Goal: Transaction & Acquisition: Book appointment/travel/reservation

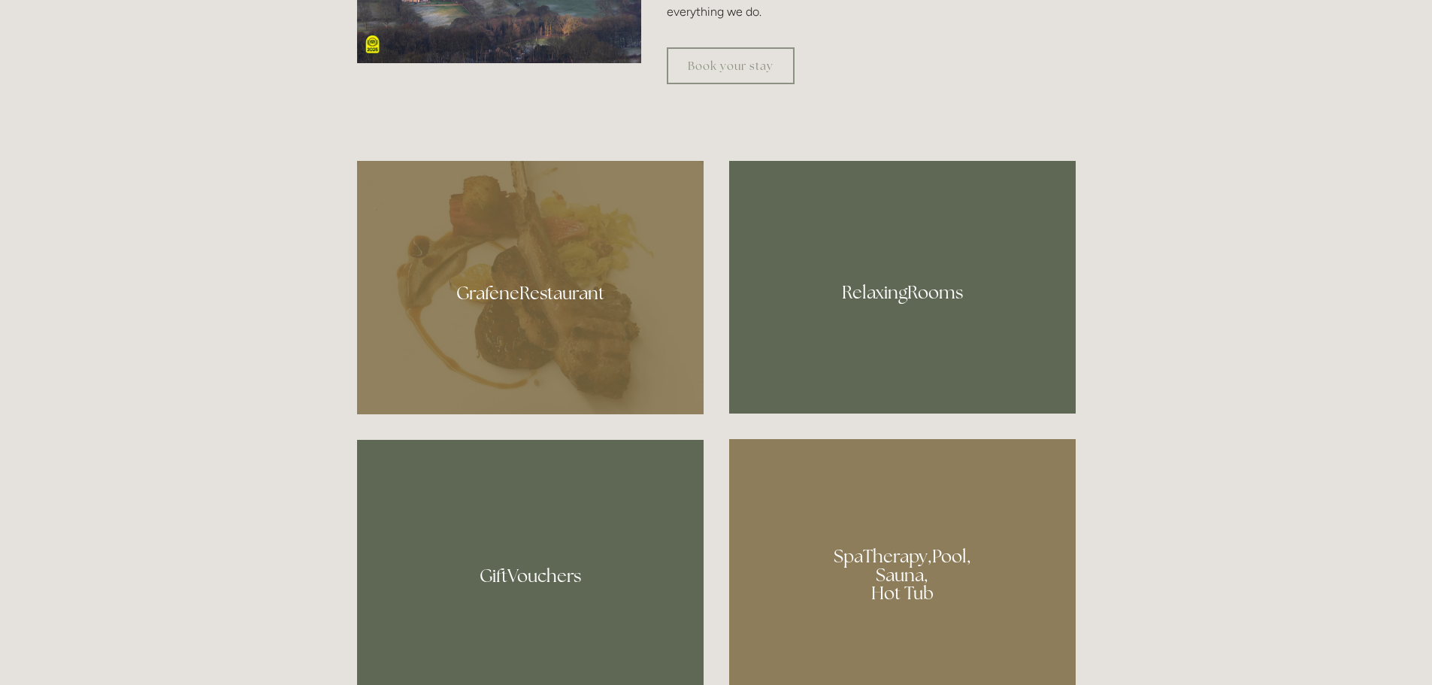
scroll to position [902, 0]
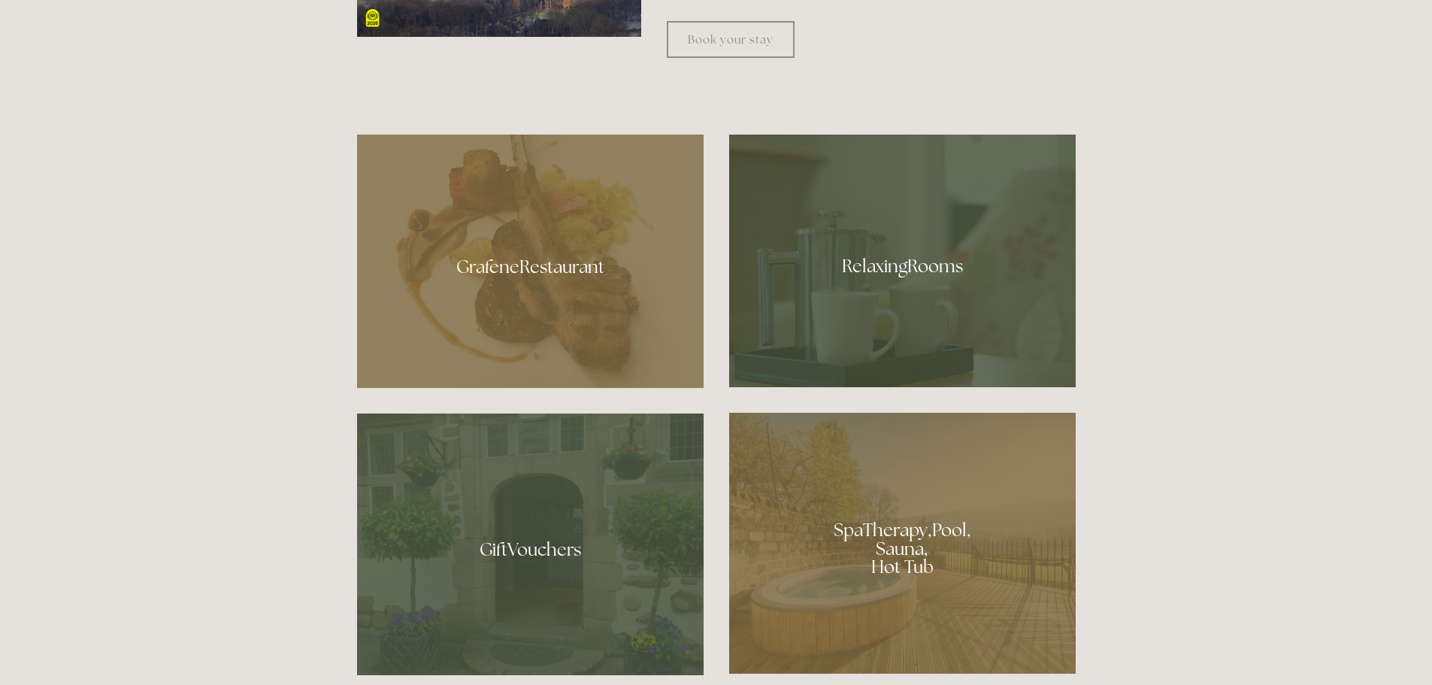
click at [528, 314] on div at bounding box center [530, 261] width 347 height 253
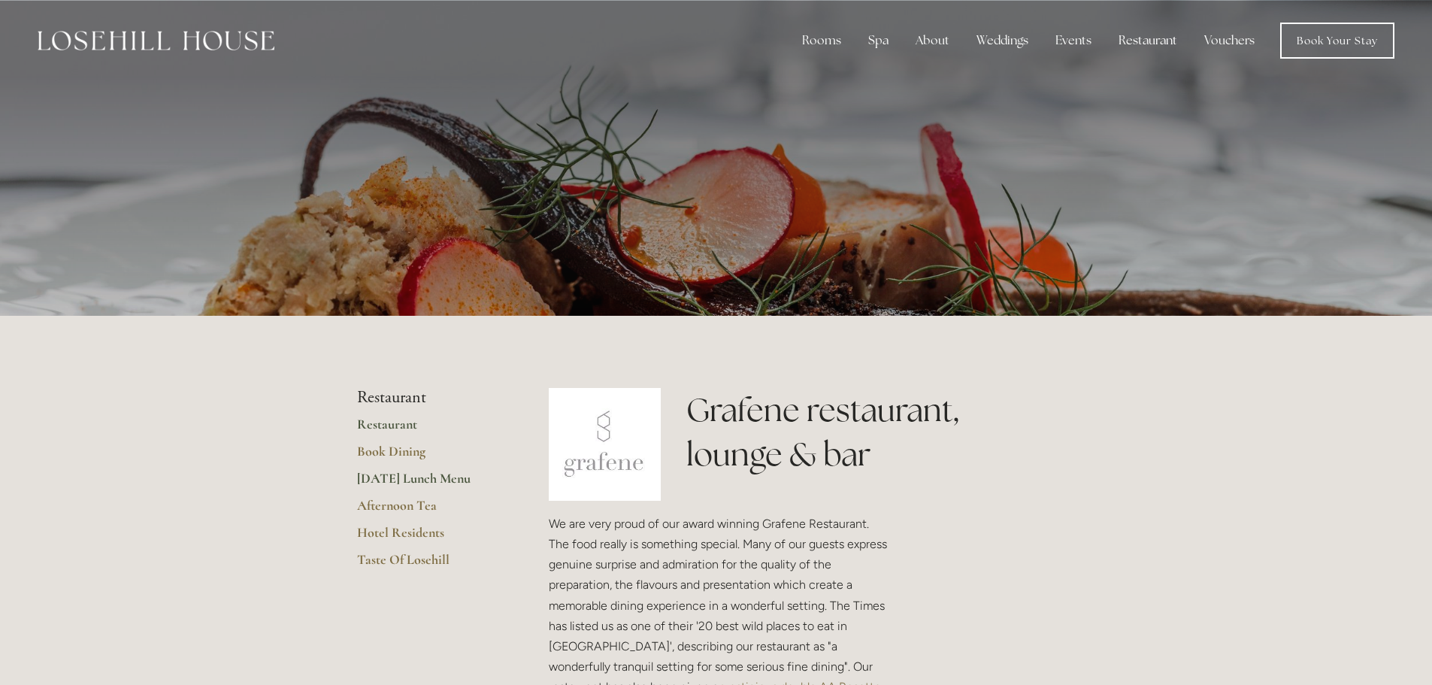
click at [431, 481] on link "[DATE] Lunch Menu" at bounding box center [429, 483] width 144 height 27
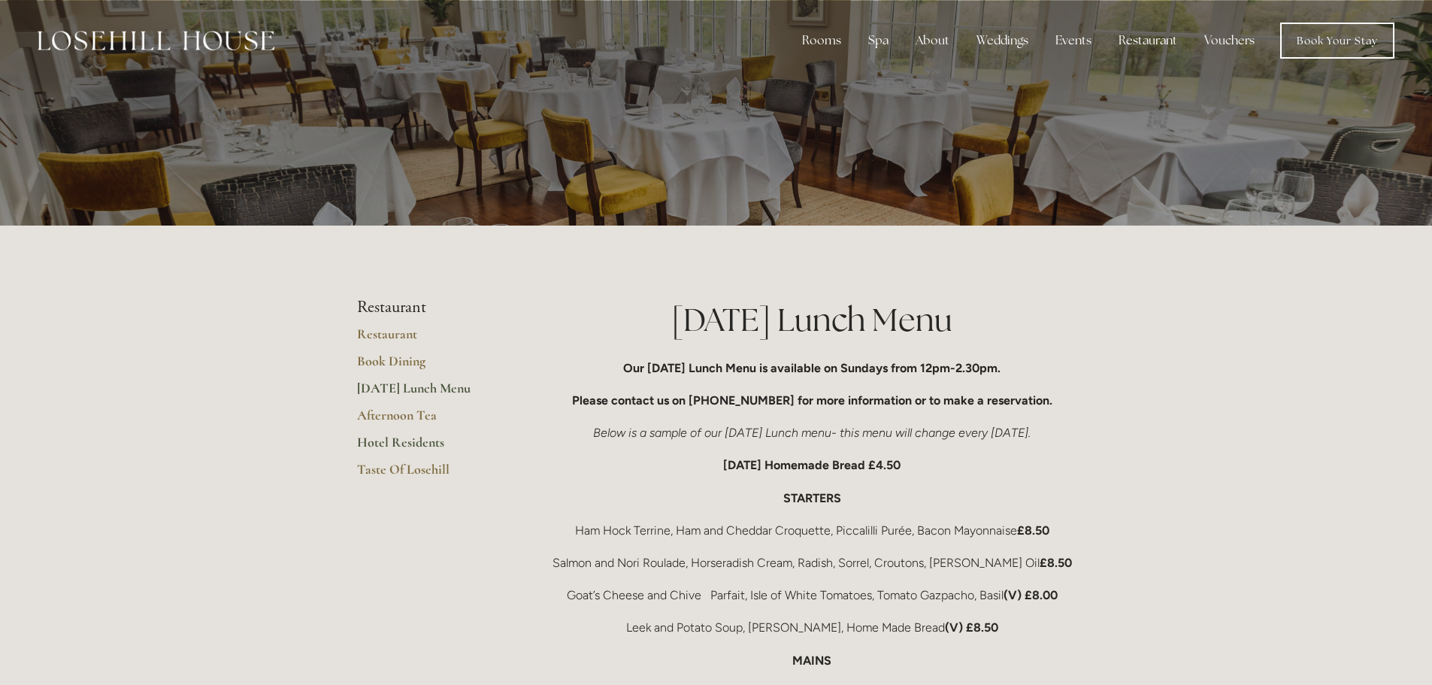
click at [427, 443] on link "Hotel Residents" at bounding box center [429, 447] width 144 height 27
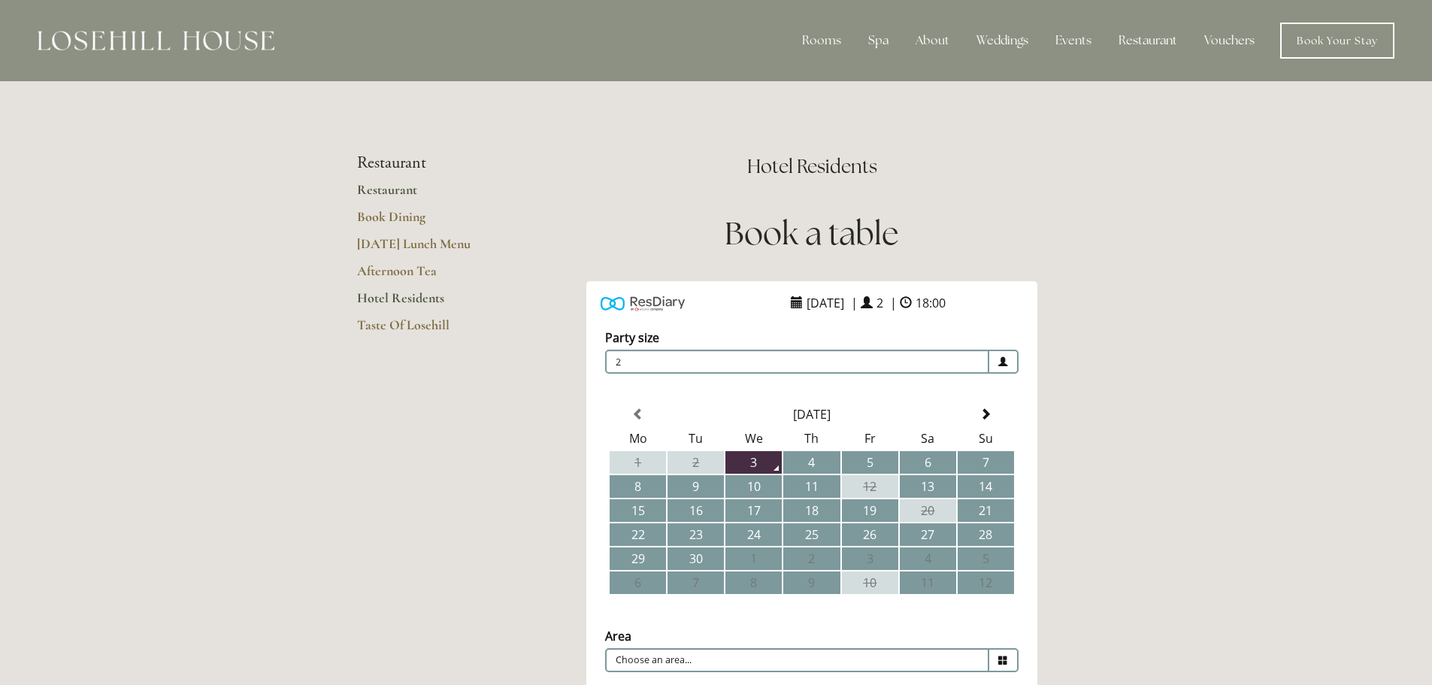
click at [380, 184] on link "Restaurant" at bounding box center [429, 194] width 144 height 27
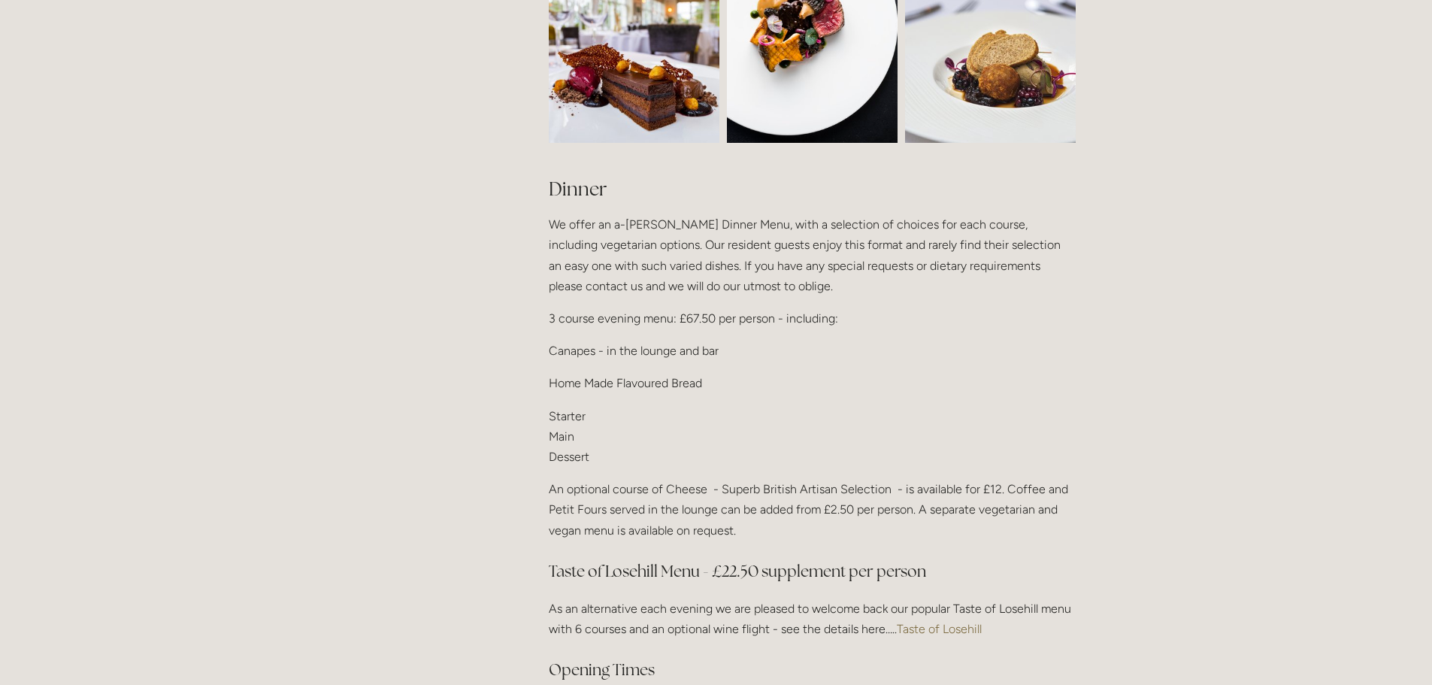
scroll to position [1729, 0]
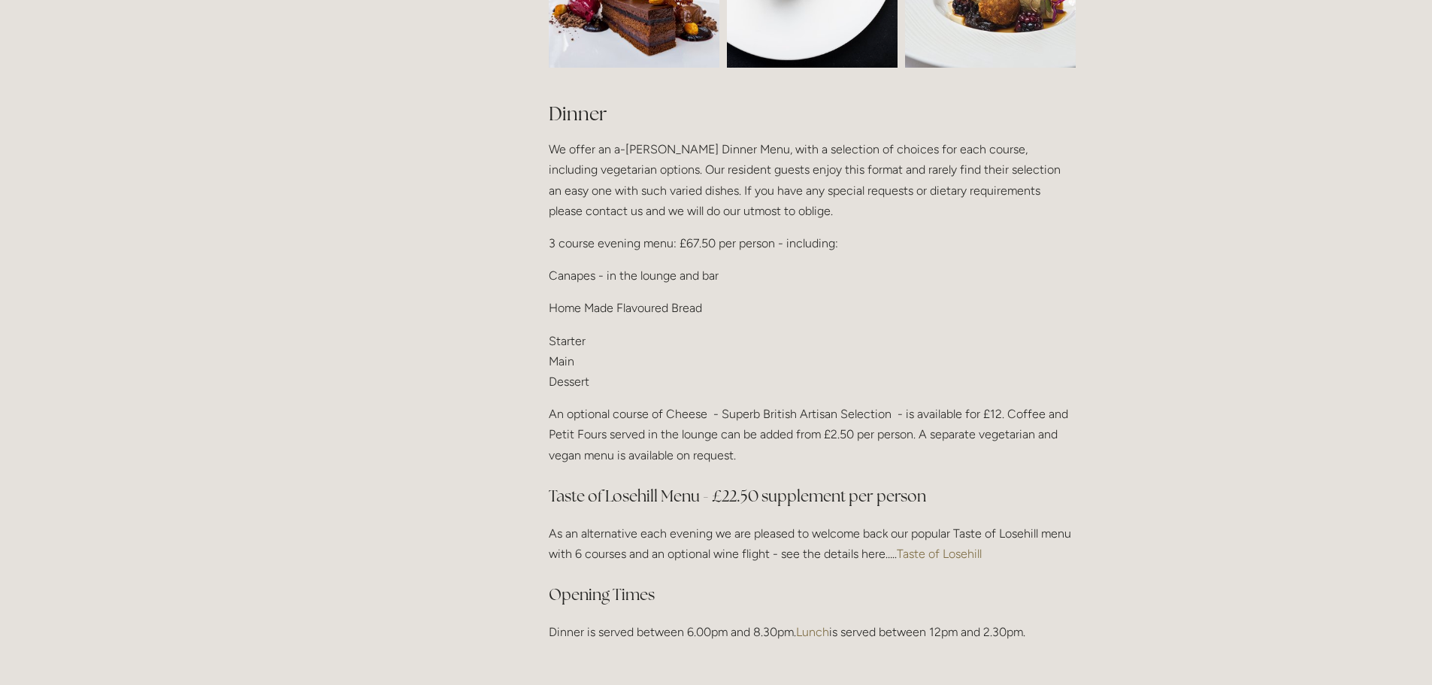
click at [949, 551] on link "Taste of Losehill" at bounding box center [939, 553] width 85 height 14
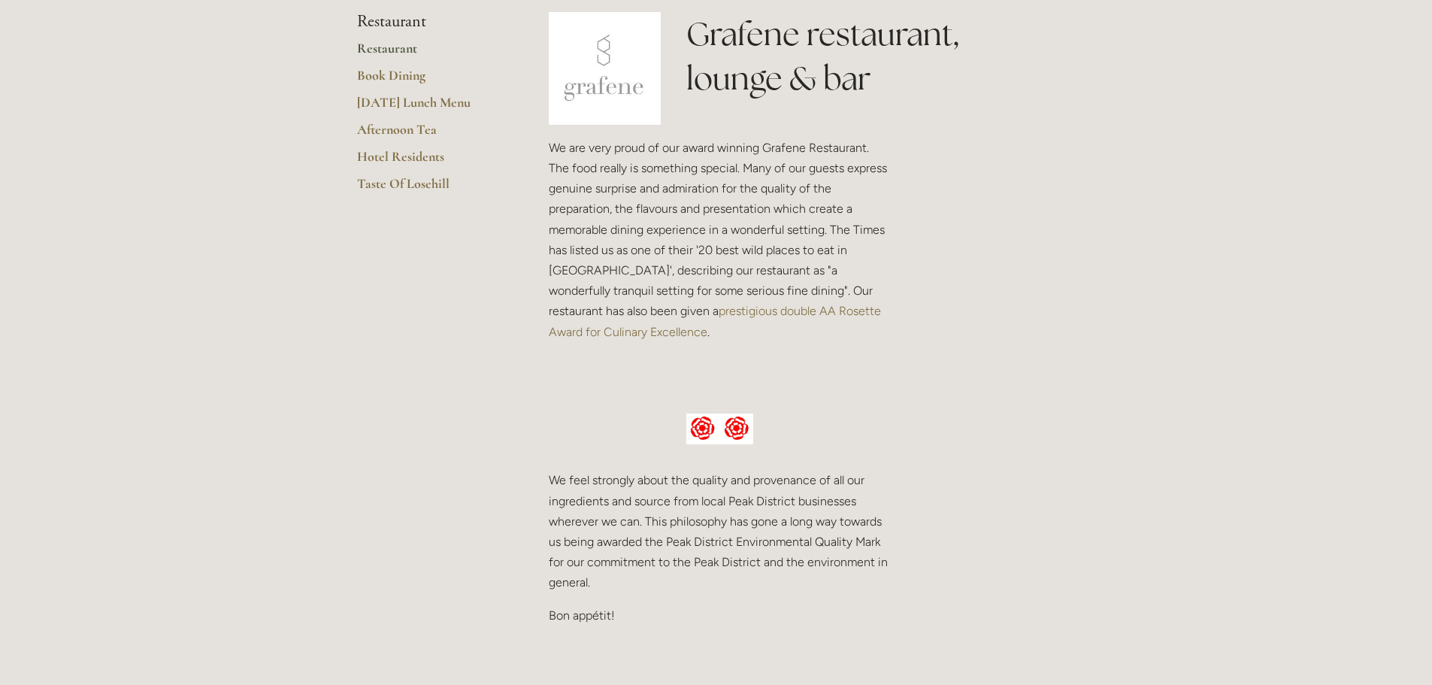
scroll to position [0, 0]
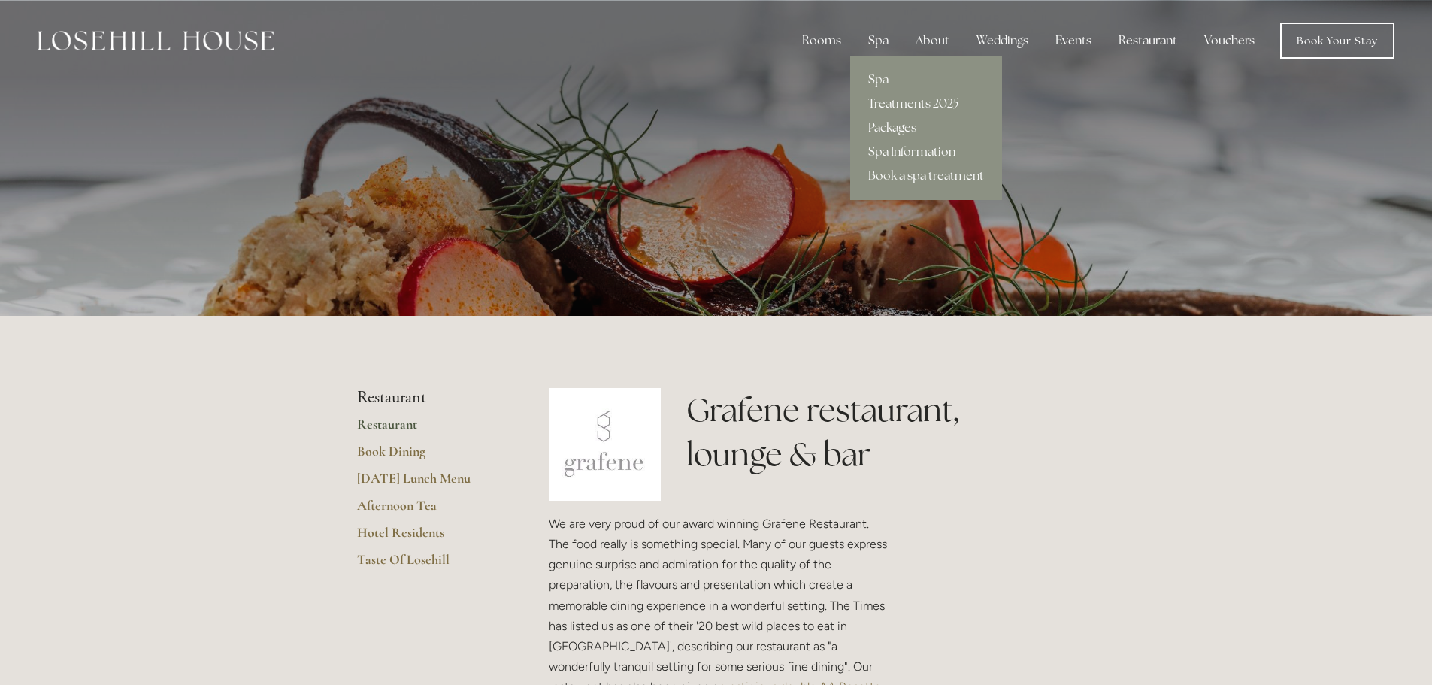
click at [886, 128] on link "Packages" at bounding box center [926, 128] width 152 height 24
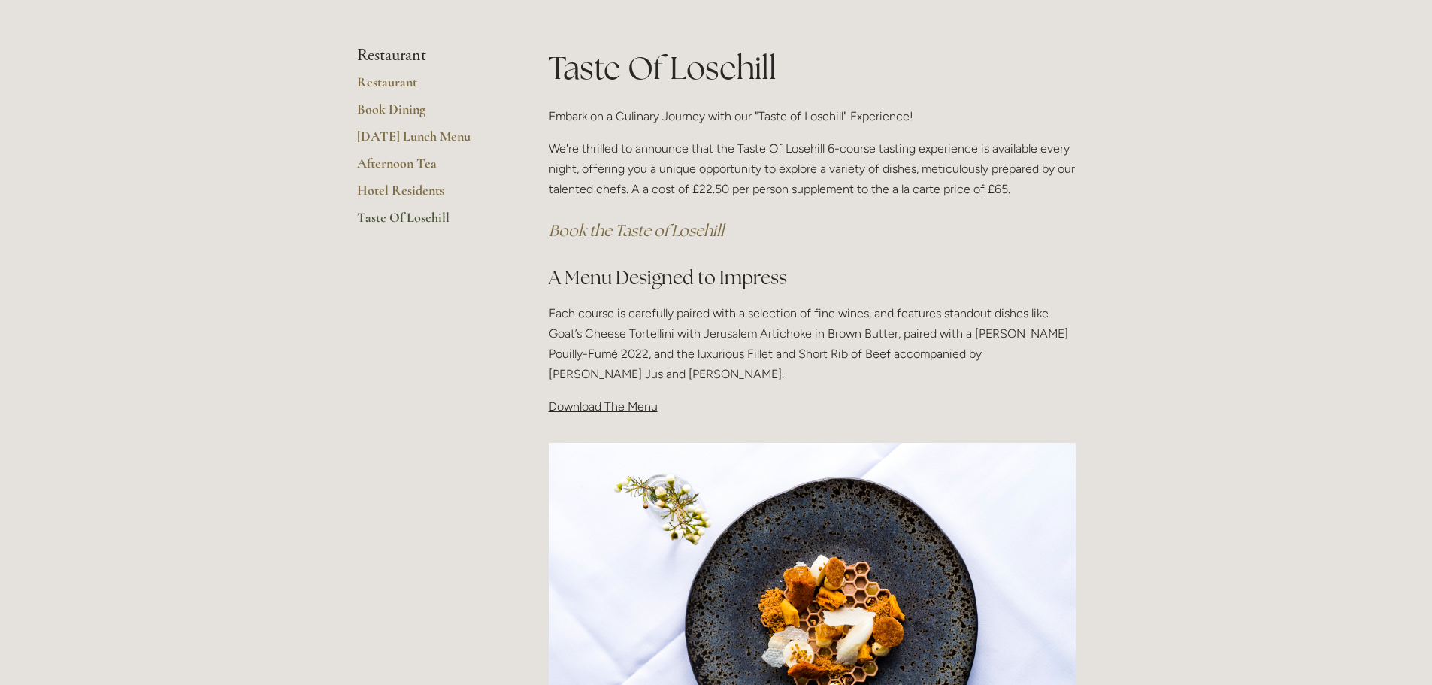
scroll to position [225, 0]
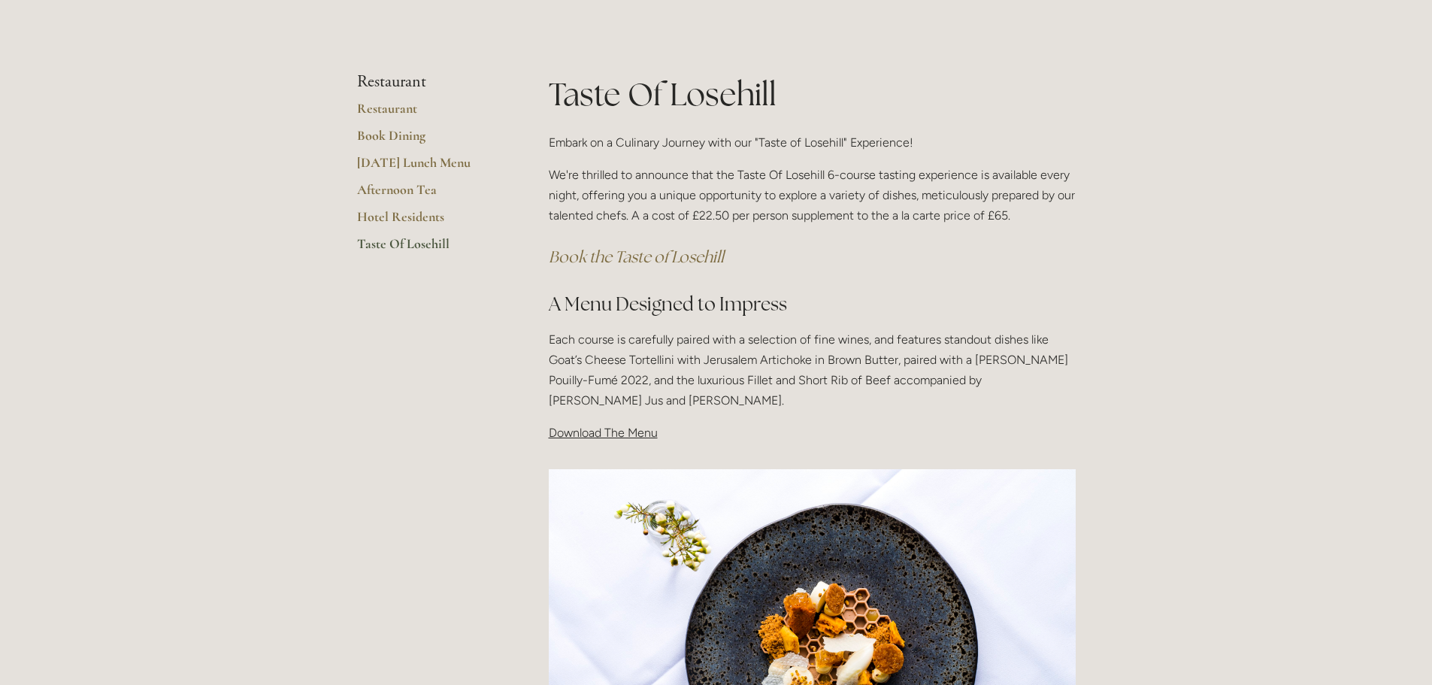
click at [578, 435] on span "Download The Menu" at bounding box center [603, 432] width 109 height 14
click at [641, 437] on span "Download The Menu" at bounding box center [603, 432] width 109 height 14
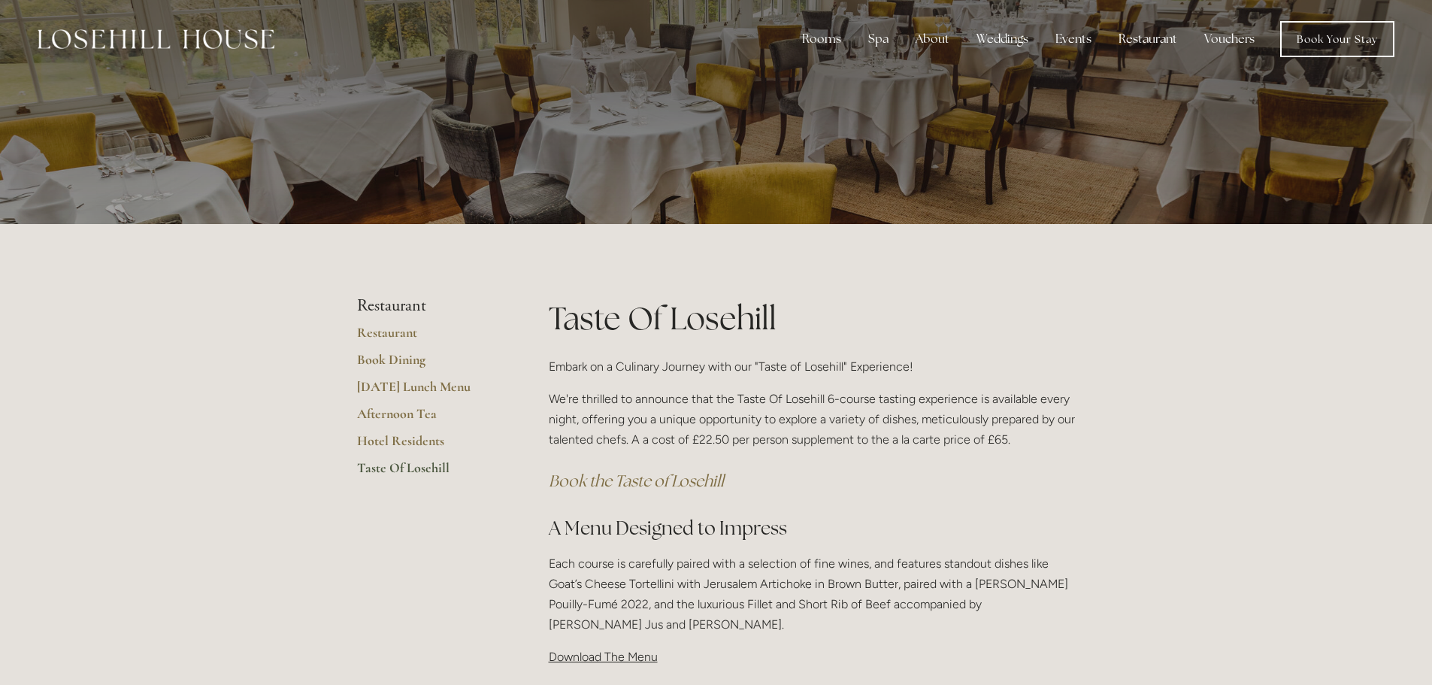
scroll to position [0, 0]
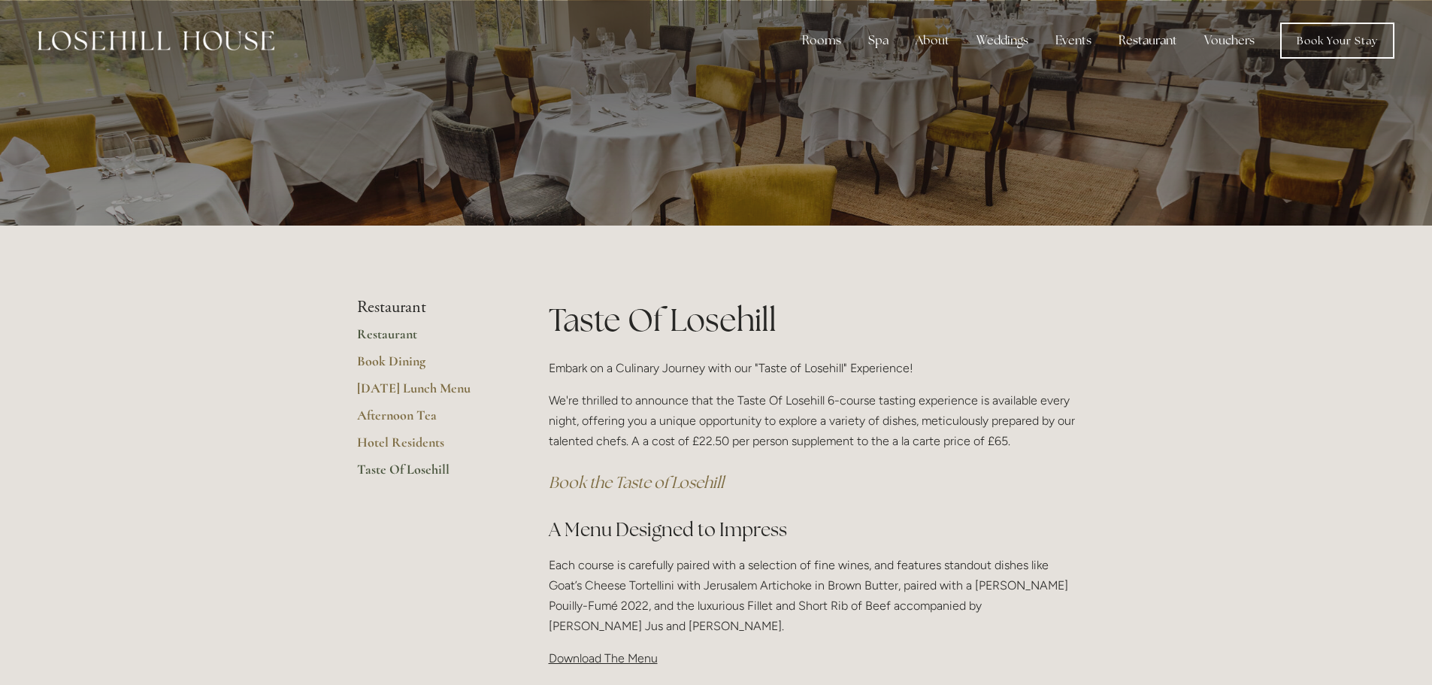
click at [390, 336] on link "Restaurant" at bounding box center [429, 338] width 144 height 27
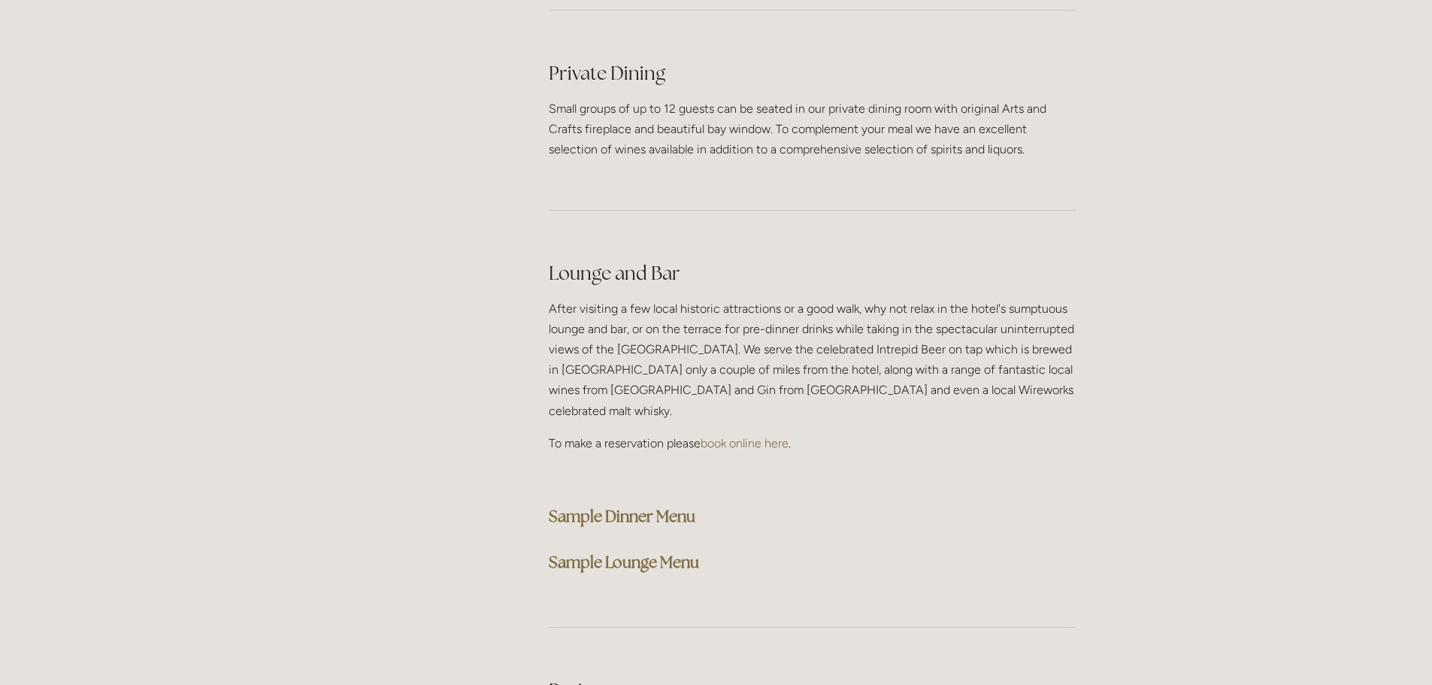
scroll to position [3608, 0]
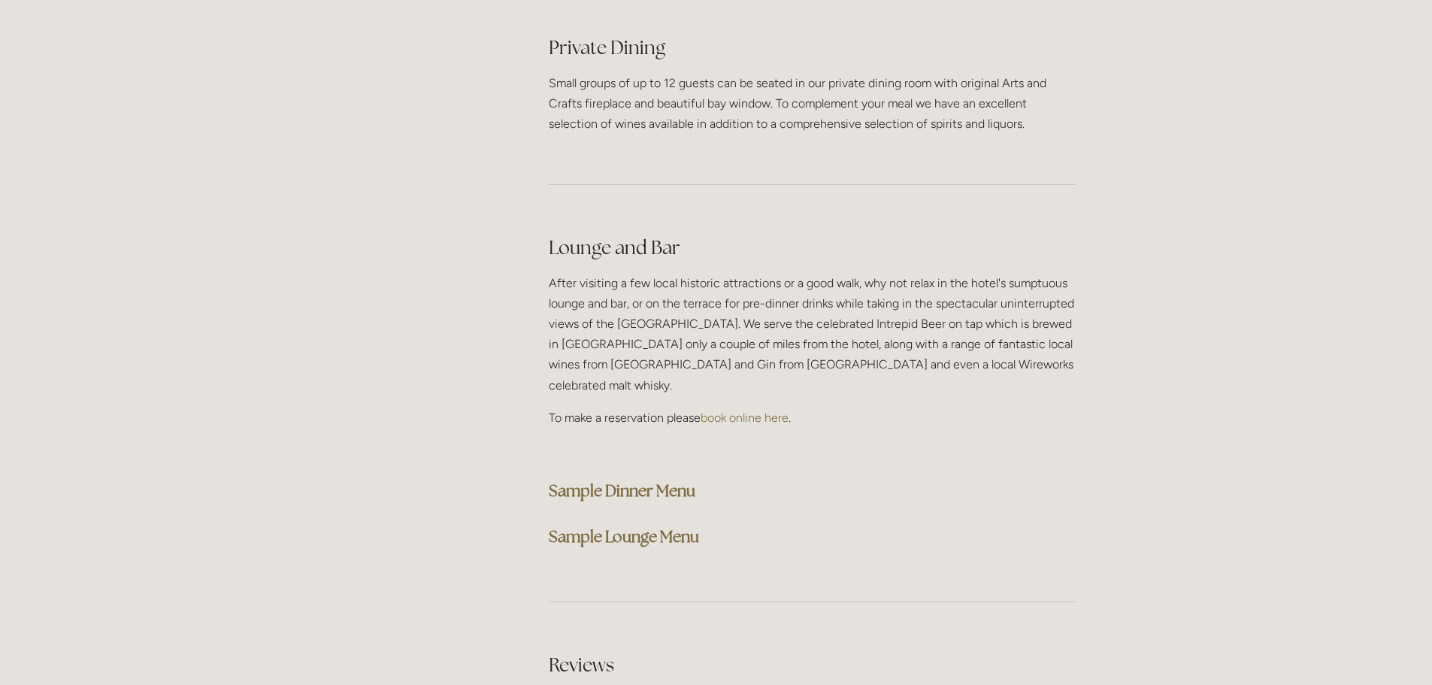
click at [592, 480] on strong "Sample Dinner Menu" at bounding box center [622, 490] width 147 height 20
click at [629, 526] on strong "Sample Lounge Menu" at bounding box center [624, 536] width 150 height 20
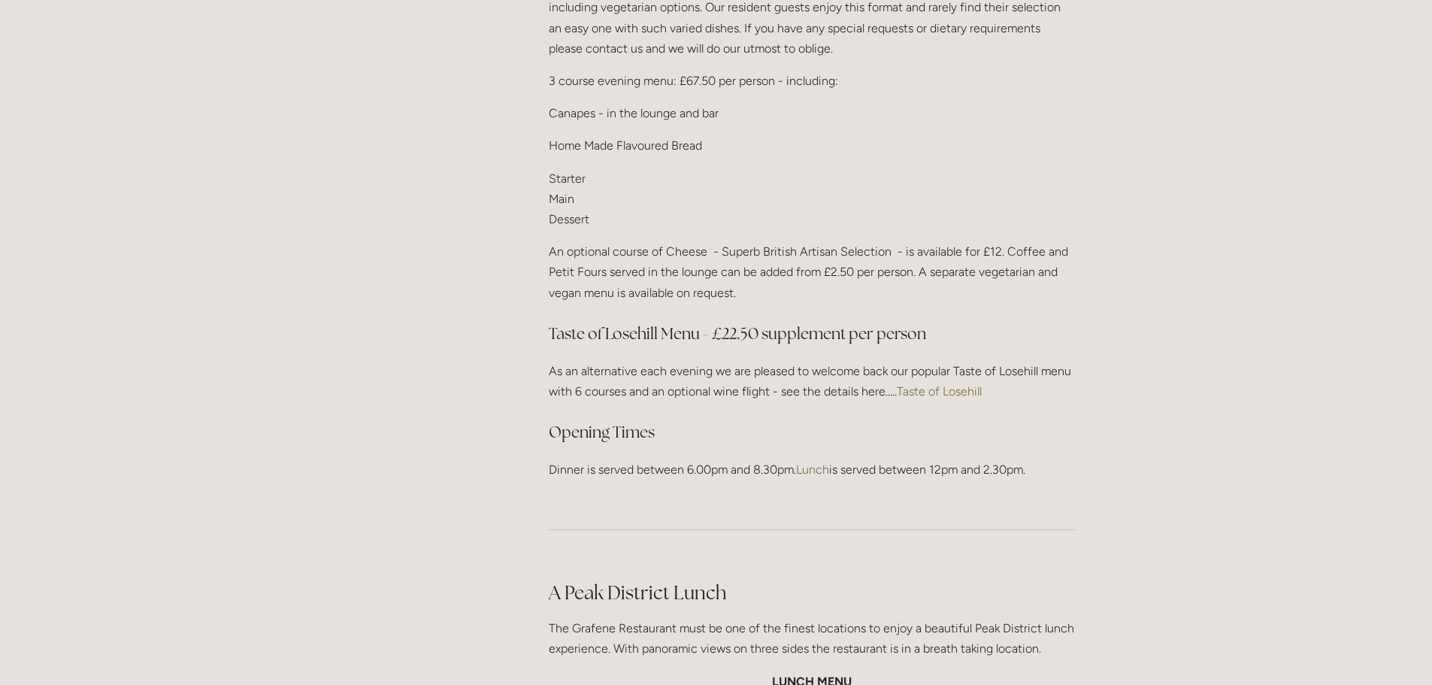
scroll to position [1654, 0]
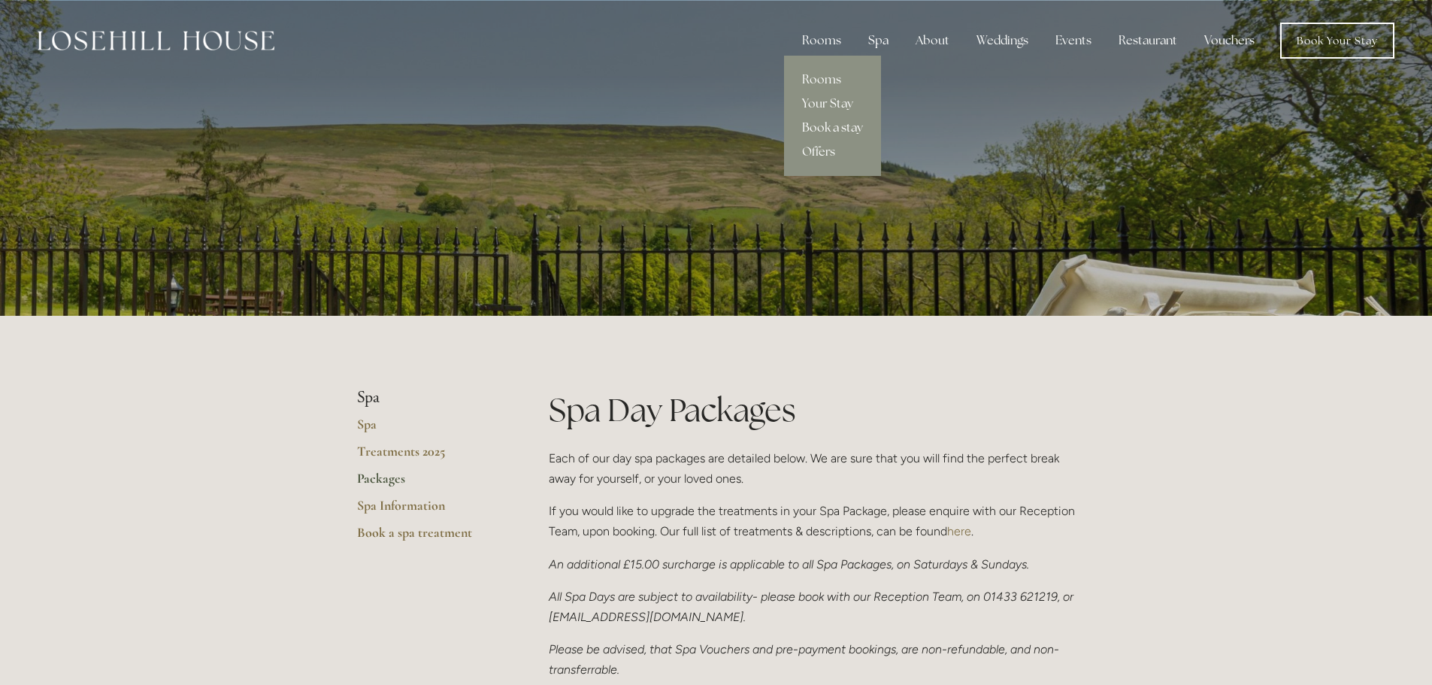
click at [824, 123] on link "Book a stay" at bounding box center [832, 128] width 97 height 24
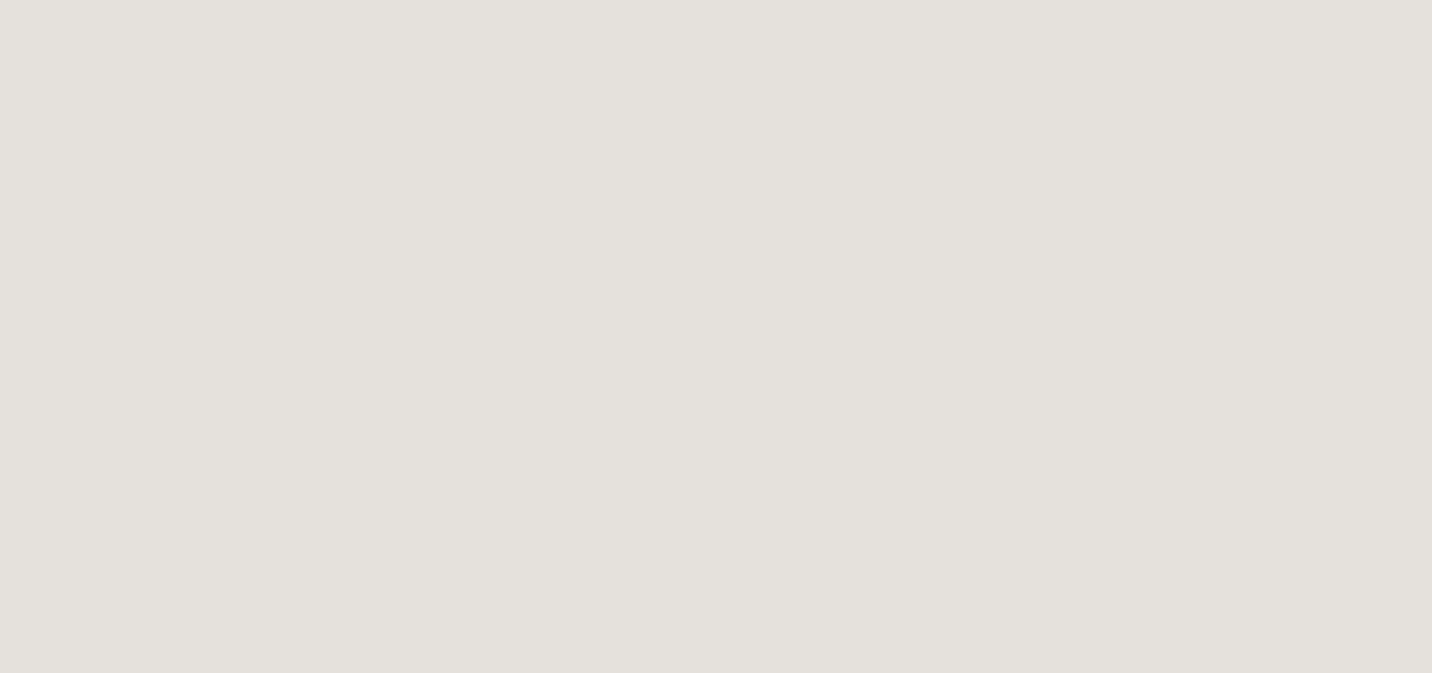
scroll to position [1736, 0]
